Goal: Book appointment/travel/reservation

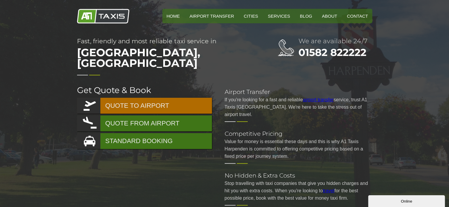
click at [148, 98] on link "QUOTE TO AIRPORT" at bounding box center [144, 106] width 135 height 16
click at [137, 98] on link "QUOTE TO AIRPORT" at bounding box center [144, 106] width 135 height 16
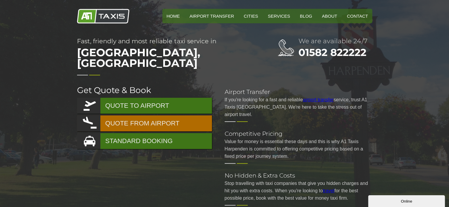
click at [130, 116] on link "QUOTE FROM AIRPORT" at bounding box center [144, 124] width 135 height 16
